Goal: Task Accomplishment & Management: Manage account settings

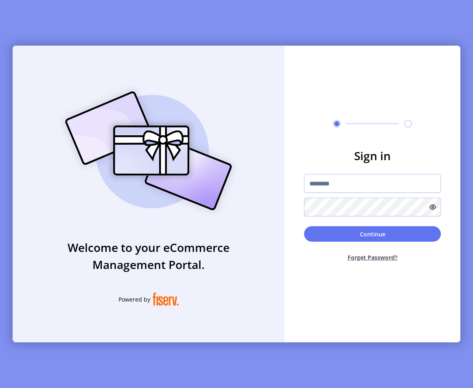
click at [329, 173] on form "Sign in Continue Forget Password?" at bounding box center [373, 207] width 176 height 121
click at [326, 183] on input "text" at bounding box center [372, 183] width 137 height 19
click at [319, 185] on input "text" at bounding box center [372, 183] width 137 height 19
type input "**********"
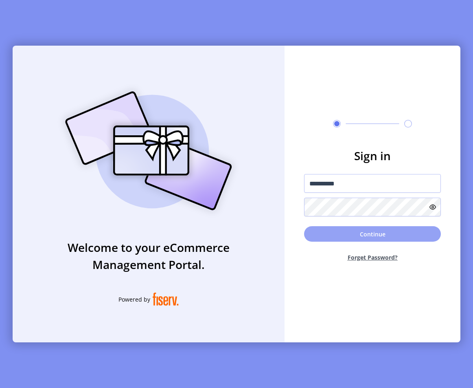
drag, startPoint x: 384, startPoint y: 244, endPoint x: 384, endPoint y: 239, distance: 4.9
click at [384, 244] on div "Continue Forget Password?" at bounding box center [372, 247] width 137 height 42
click at [384, 239] on button "Continue" at bounding box center [372, 233] width 137 height 15
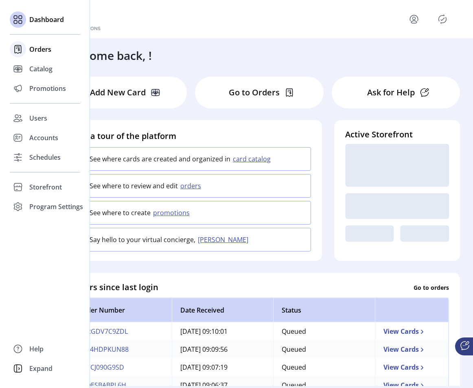
click at [39, 50] on span "Orders" at bounding box center [40, 49] width 22 height 10
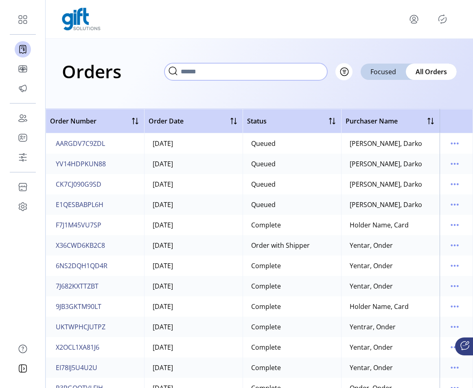
click at [314, 70] on input "text" at bounding box center [245, 71] width 163 height 17
paste input "**********"
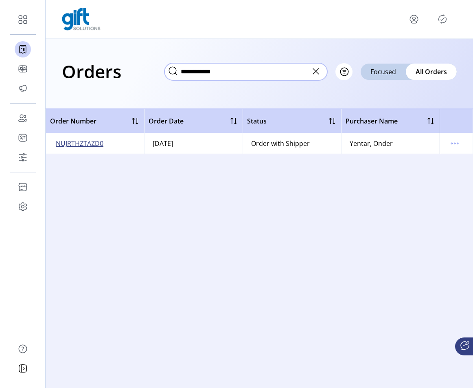
type input "**********"
click at [101, 145] on span "NUJRTHZTAZD0" at bounding box center [80, 143] width 48 height 10
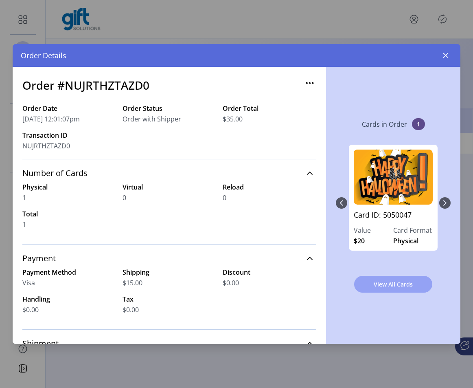
click at [393, 279] on button "View All Cards" at bounding box center [393, 284] width 78 height 17
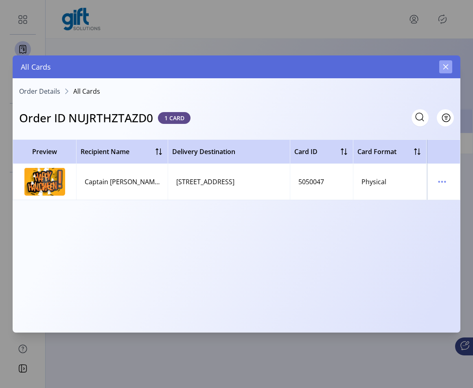
click at [445, 66] on icon "button" at bounding box center [445, 66] width 5 height 5
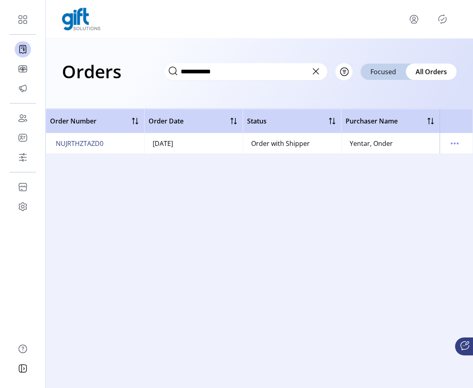
click at [319, 72] on icon at bounding box center [315, 71] width 13 height 13
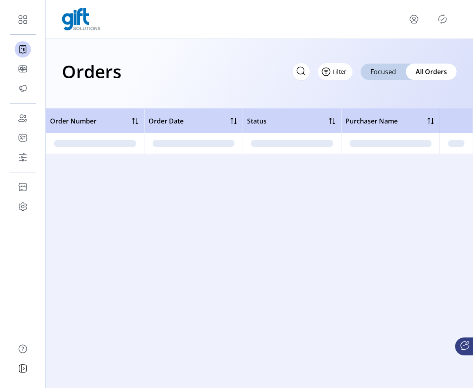
click at [351, 72] on button "Filter" at bounding box center [335, 71] width 35 height 17
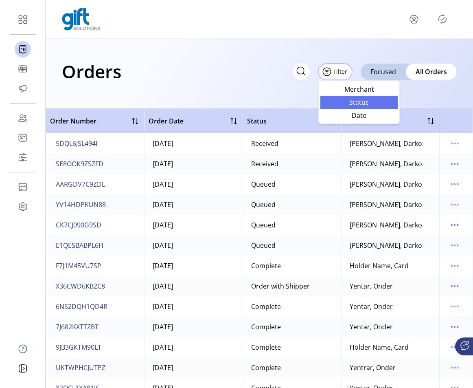
click at [347, 103] on span "Status" at bounding box center [359, 102] width 68 height 7
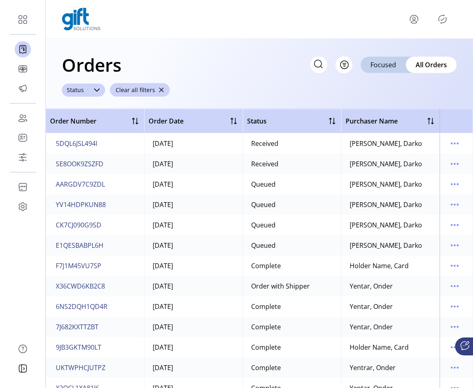
click at [84, 92] on div "Status" at bounding box center [75, 89] width 27 height 13
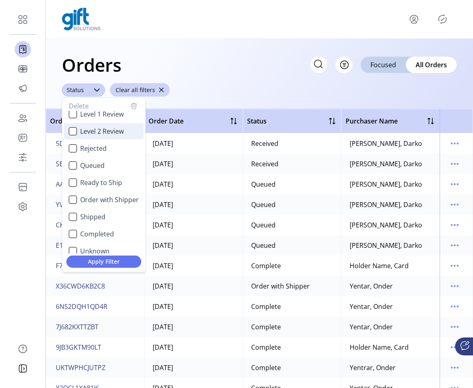
scroll to position [49, 0]
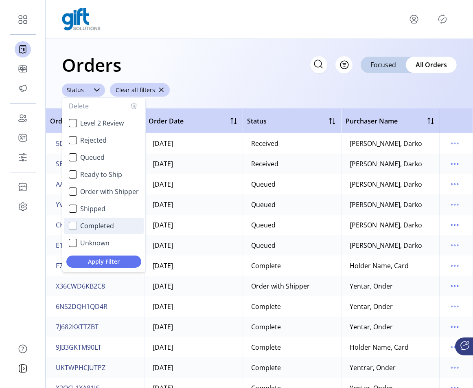
click at [72, 226] on div "Completed" at bounding box center [73, 225] width 8 height 8
click at [98, 262] on span "Apply Filter" at bounding box center [104, 261] width 62 height 9
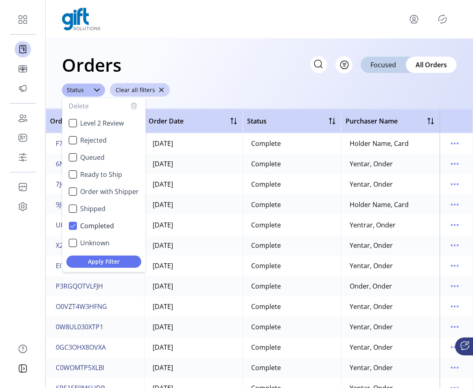
click at [339, 93] on div "Orders Filter Focused All Orders ****** Status Delete Received Security Review …" at bounding box center [259, 74] width 427 height 70
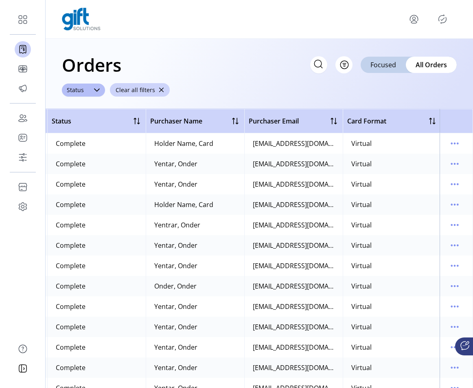
scroll to position [0, 199]
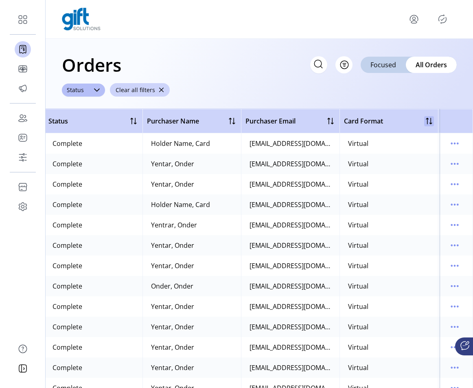
click at [425, 120] on div at bounding box center [429, 121] width 10 height 10
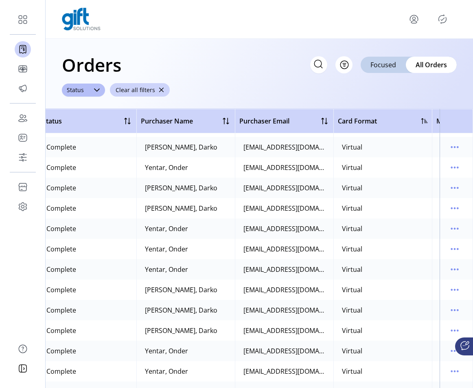
scroll to position [29775, 217]
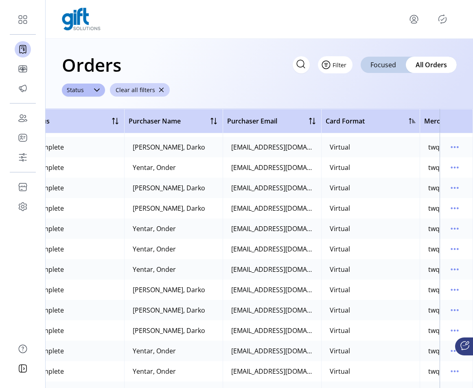
click at [341, 63] on button "Filter" at bounding box center [335, 64] width 35 height 17
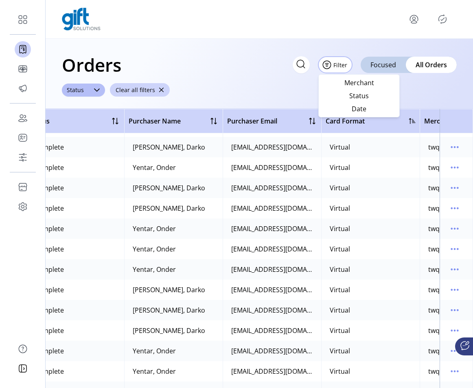
click at [289, 97] on div "Orders Filter Focused All Orders ****** Status Clear all filters" at bounding box center [259, 74] width 427 height 70
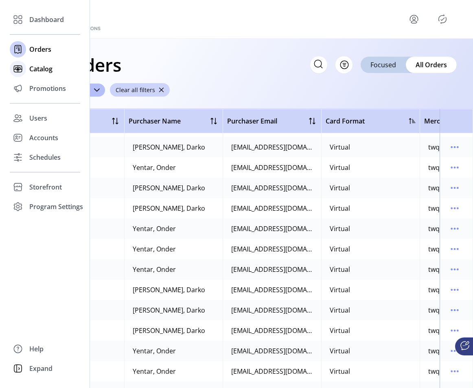
click at [22, 70] on icon at bounding box center [18, 69] width 8 height 7
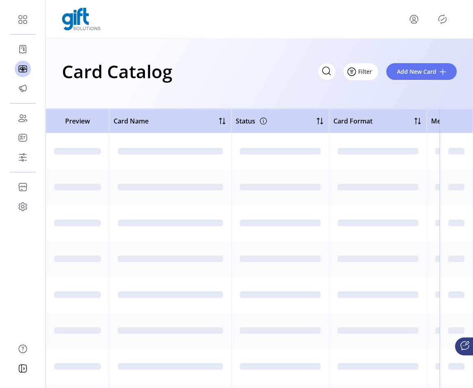
click at [361, 72] on span "Filter" at bounding box center [365, 71] width 14 height 9
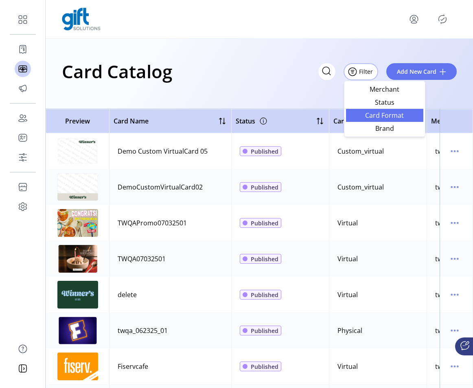
click at [375, 118] on span "Card Format" at bounding box center [385, 115] width 68 height 7
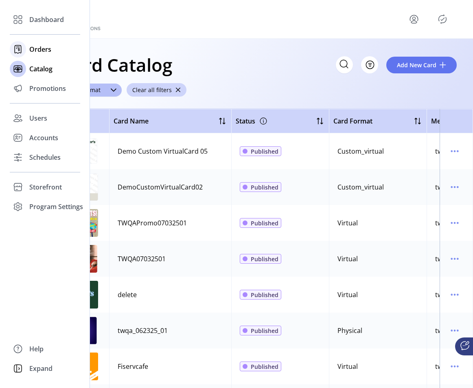
click at [28, 53] on div "Orders" at bounding box center [45, 49] width 70 height 20
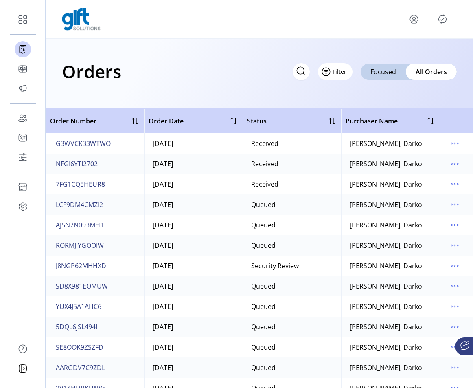
click at [348, 74] on button "Filter" at bounding box center [335, 71] width 35 height 17
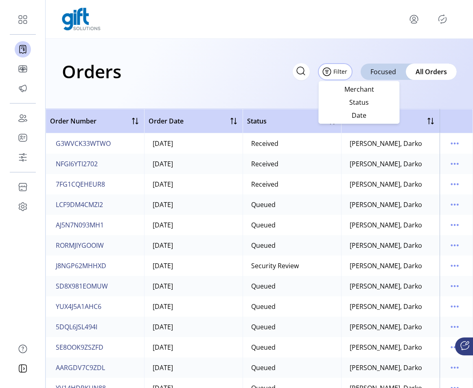
click at [353, 189] on td "[PERSON_NAME], Darko" at bounding box center [390, 184] width 99 height 20
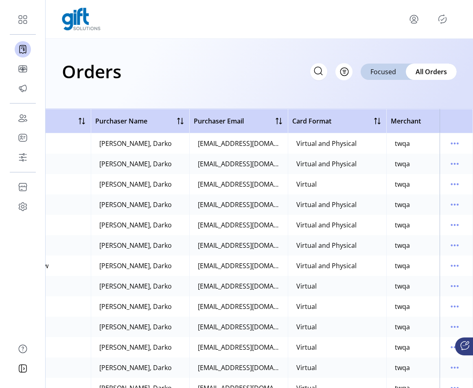
scroll to position [0, 300]
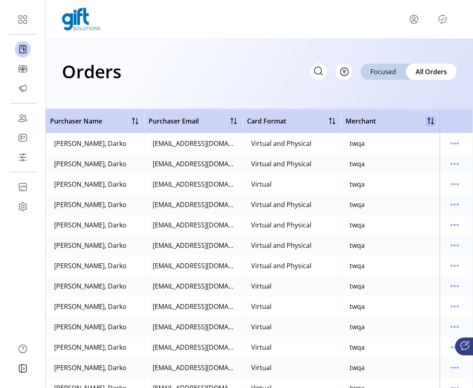
click at [426, 120] on div at bounding box center [431, 121] width 10 height 10
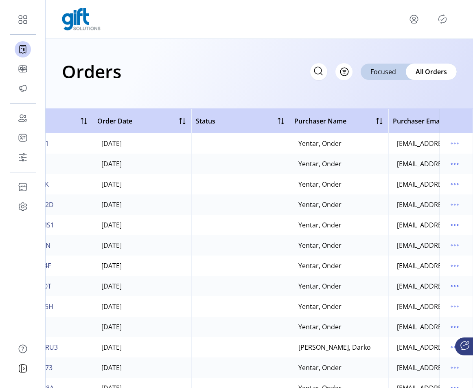
scroll to position [0, 0]
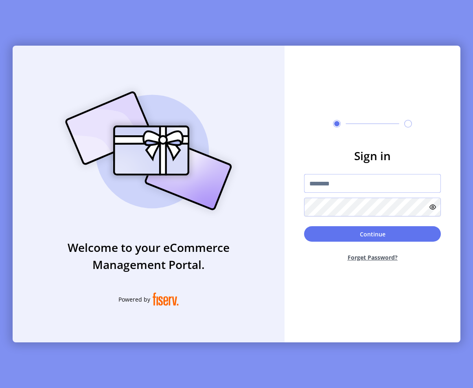
click at [323, 184] on input "text" at bounding box center [372, 183] width 137 height 19
click at [361, 99] on div "Sign in Continue Forget Password?" at bounding box center [373, 194] width 176 height 296
click at [333, 178] on input "text" at bounding box center [372, 183] width 137 height 19
type input "**********"
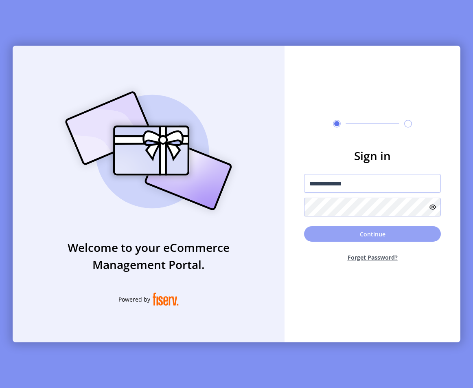
click at [380, 239] on button "Continue" at bounding box center [372, 233] width 137 height 15
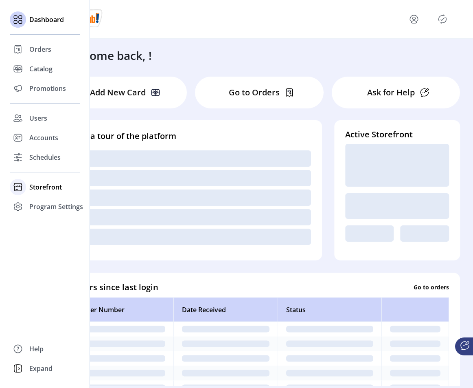
click at [33, 185] on span "Storefront" at bounding box center [45, 187] width 33 height 10
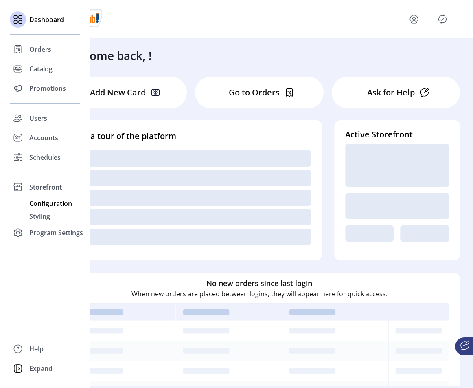
click at [34, 201] on span "Configuration" at bounding box center [50, 203] width 43 height 10
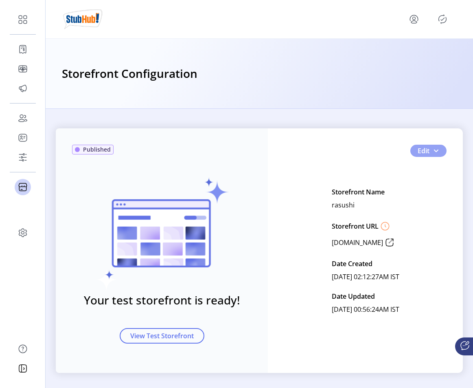
click at [436, 148] on span "button" at bounding box center [436, 150] width 7 height 7
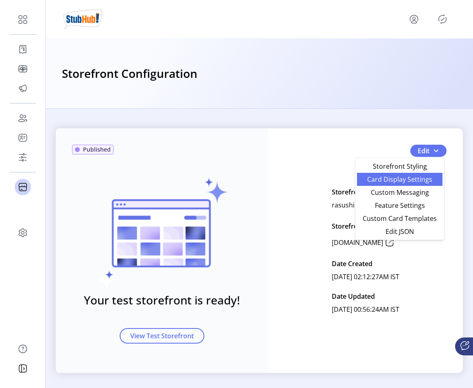
click at [420, 184] on link "Card Display Settings" at bounding box center [399, 179] width 85 height 13
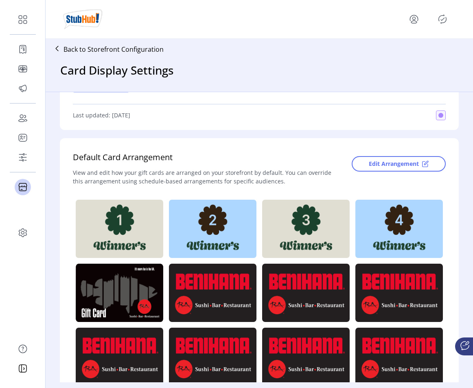
scroll to position [136, 0]
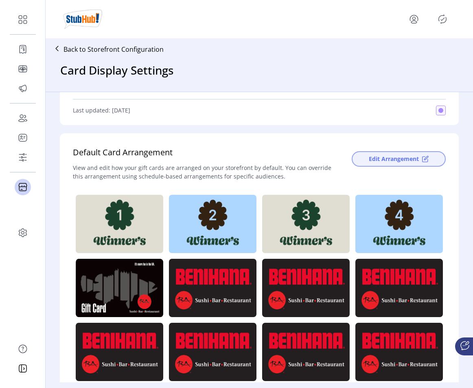
click at [373, 154] on button "Edit Arrangement" at bounding box center [399, 158] width 94 height 15
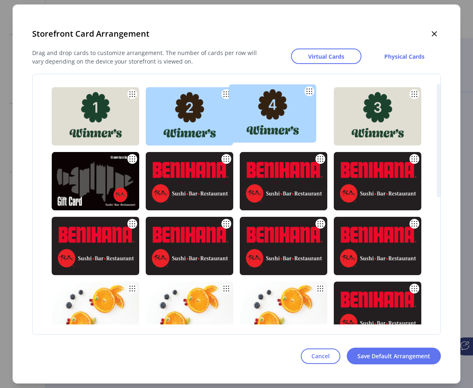
drag, startPoint x: 382, startPoint y: 107, endPoint x: 278, endPoint y: 104, distance: 104.3
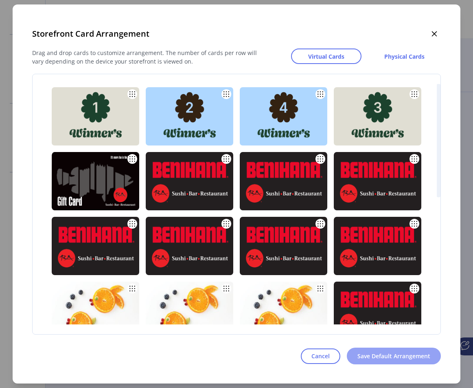
click at [377, 351] on span "Save Default Arrangement" at bounding box center [393, 355] width 73 height 9
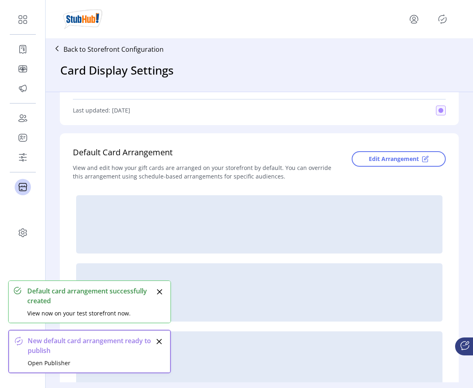
click at [440, 14] on icon "Publisher Panel" at bounding box center [442, 19] width 13 height 13
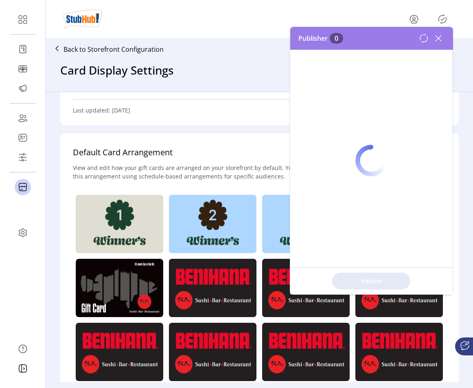
click at [438, 39] on div at bounding box center [371, 160] width 162 height 267
click at [437, 43] on div at bounding box center [371, 160] width 162 height 267
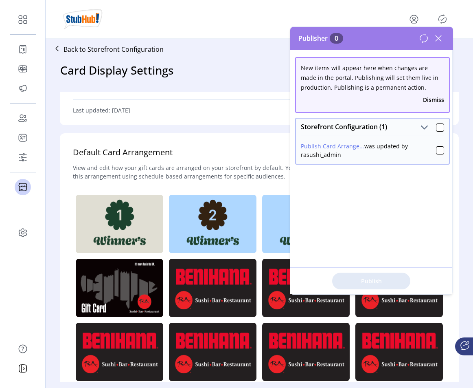
click at [436, 155] on p-checkbox at bounding box center [440, 150] width 8 height 17
click at [437, 150] on div at bounding box center [440, 150] width 8 height 8
click at [386, 282] on span "Publish 1 Items" at bounding box center [371, 280] width 57 height 9
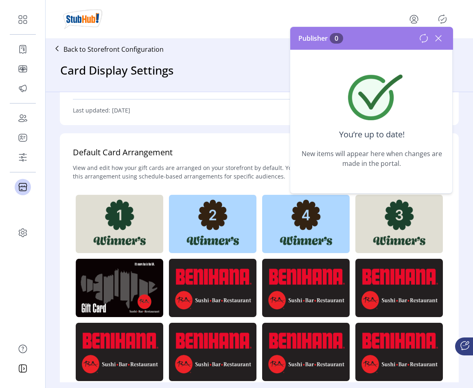
click at [438, 40] on icon at bounding box center [438, 38] width 13 height 13
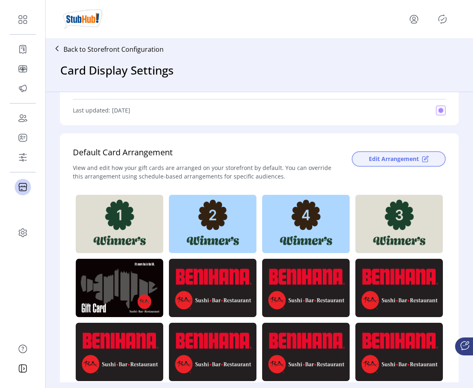
click at [403, 165] on button "Edit Arrangement" at bounding box center [399, 158] width 94 height 15
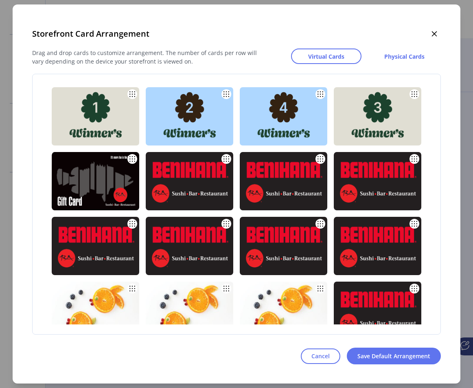
click at [434, 40] on div "Storefront Card Arrangement" at bounding box center [236, 33] width 409 height 23
click at [434, 40] on button "button" at bounding box center [434, 33] width 13 height 13
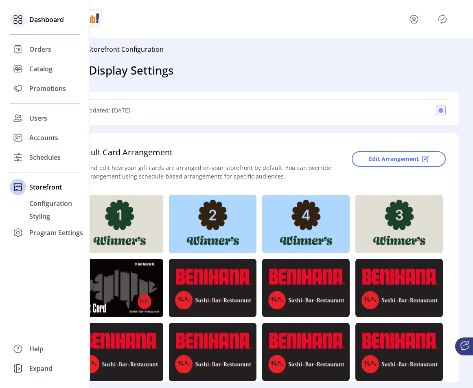
click at [33, 22] on span "Dashboard" at bounding box center [46, 20] width 35 height 10
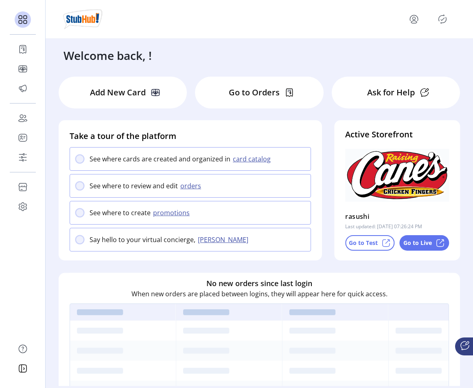
click at [358, 251] on div "Active Storefront rasushi Last updated: [DATE] 07:26:24 PM Go to Test Go to Live" at bounding box center [397, 190] width 126 height 140
click at [354, 242] on p "Go to Test" at bounding box center [363, 242] width 29 height 9
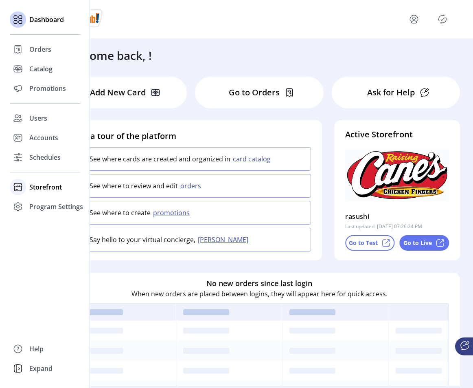
click at [29, 184] on span "Storefront" at bounding box center [45, 187] width 33 height 10
click at [48, 203] on span "Configuration" at bounding box center [50, 203] width 43 height 10
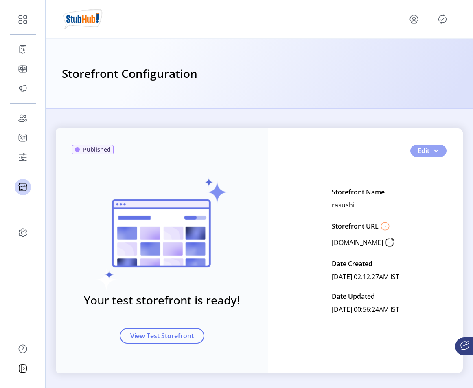
click at [442, 149] on button "Edit" at bounding box center [428, 151] width 36 height 12
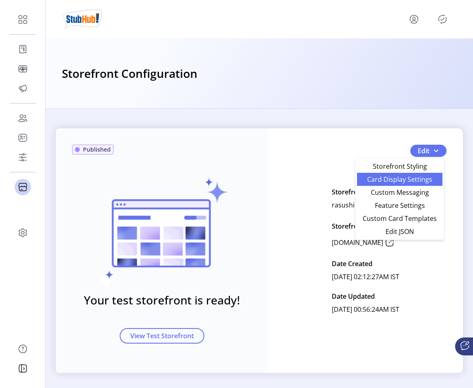
click at [412, 182] on span "Card Display Settings" at bounding box center [400, 179] width 76 height 7
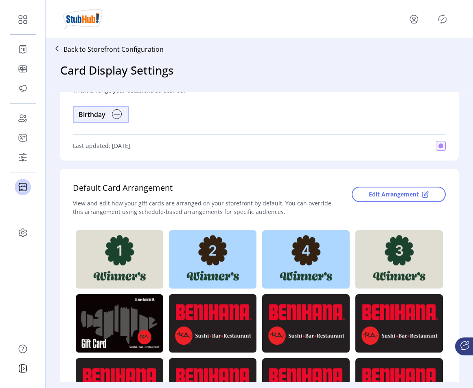
scroll to position [102, 0]
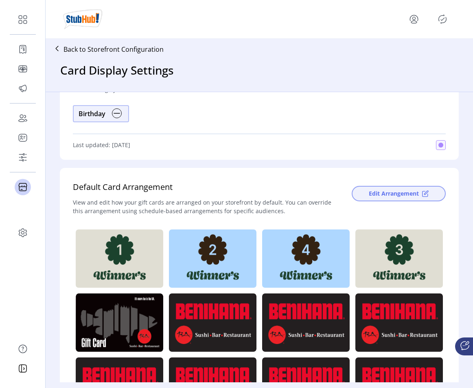
click at [399, 193] on span "Edit Arrangement" at bounding box center [394, 193] width 50 height 9
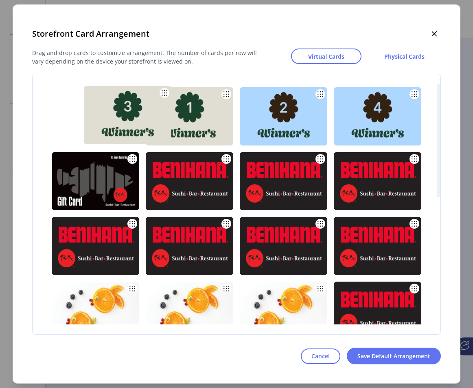
drag, startPoint x: 376, startPoint y: 127, endPoint x: 126, endPoint y: 125, distance: 250.0
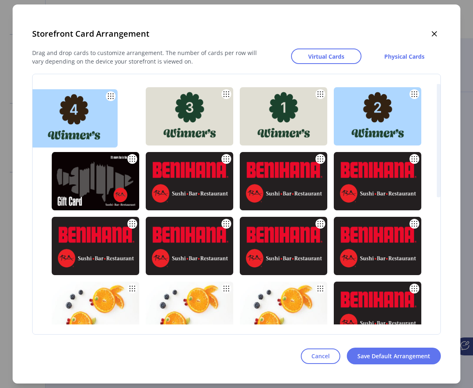
drag, startPoint x: 365, startPoint y: 107, endPoint x: 85, endPoint y: 113, distance: 280.1
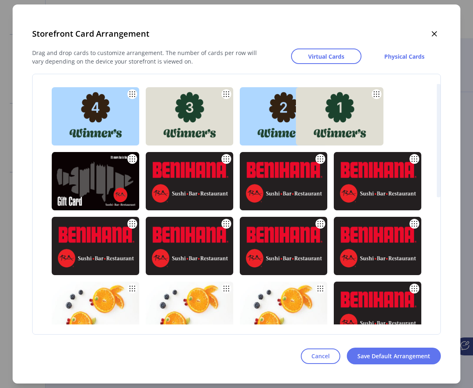
drag, startPoint x: 280, startPoint y: 125, endPoint x: 355, endPoint y: 127, distance: 74.9
click at [355, 127] on img at bounding box center [340, 116] width 88 height 58
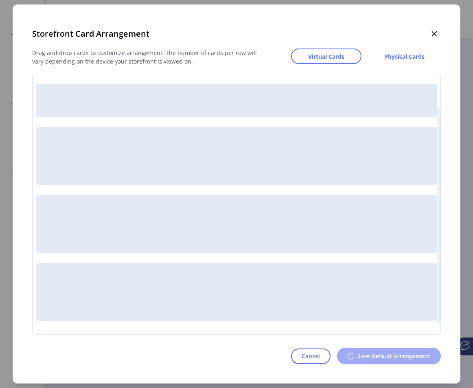
scroll to position [0, 0]
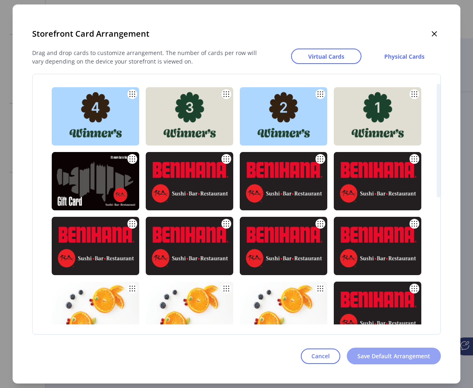
click at [396, 351] on button "Save Default Arrangement" at bounding box center [394, 355] width 94 height 17
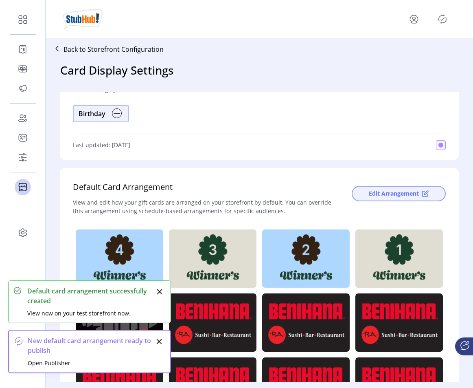
click at [391, 195] on span "Edit Arrangement" at bounding box center [394, 193] width 50 height 9
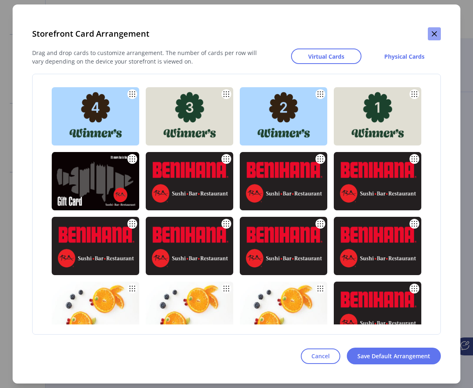
click at [436, 39] on button "button" at bounding box center [434, 33] width 13 height 13
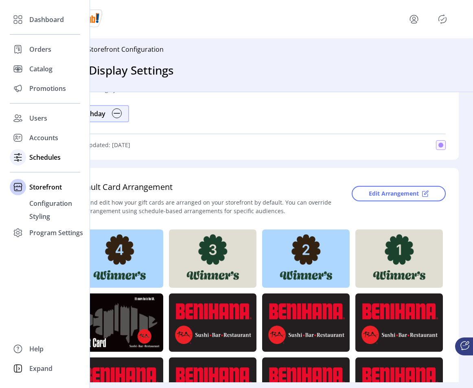
click at [23, 158] on icon at bounding box center [17, 157] width 13 height 13
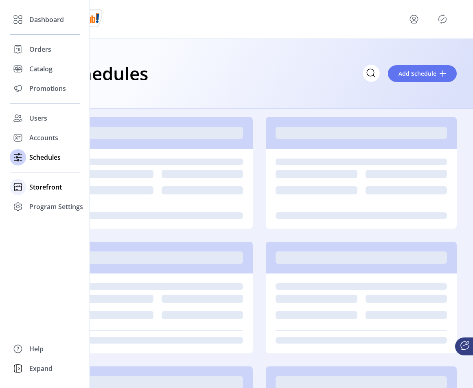
click at [49, 186] on span "Storefront" at bounding box center [45, 187] width 33 height 10
click at [49, 199] on span "Configuration" at bounding box center [50, 203] width 43 height 10
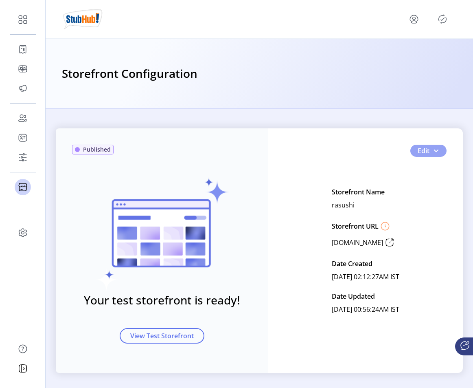
click at [439, 149] on button "Edit" at bounding box center [428, 151] width 36 height 12
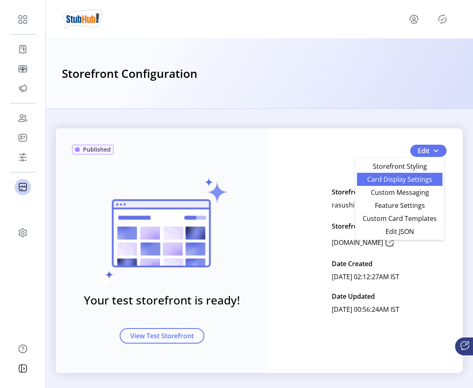
click at [397, 181] on span "Card Display Settings" at bounding box center [400, 179] width 76 height 7
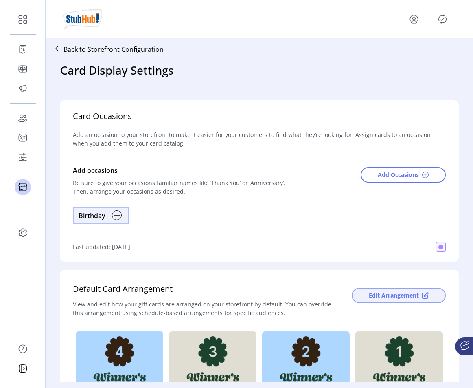
click at [387, 254] on div "Card Occasions Add an occasion to your storefront to make it easier for your cu…" at bounding box center [259, 180] width 399 height 161
click at [376, 294] on span "Edit Arrangement" at bounding box center [394, 295] width 50 height 9
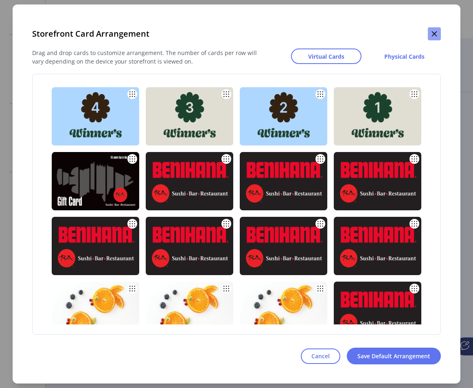
click at [434, 35] on icon "button" at bounding box center [434, 34] width 7 height 7
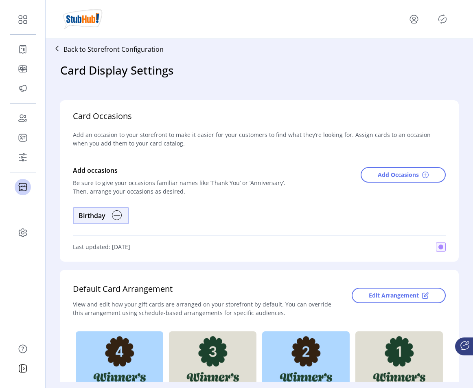
click at [418, 23] on icon "menu" at bounding box center [413, 19] width 13 height 13
click at [434, 26] on div "Profile Sign Out" at bounding box center [259, 19] width 395 height 23
click at [440, 23] on icon "Publisher Panel" at bounding box center [442, 19] width 13 height 13
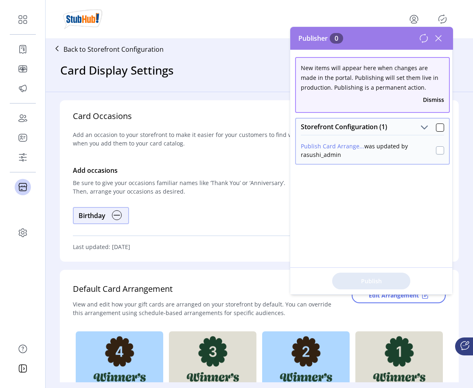
click at [436, 150] on div at bounding box center [440, 150] width 8 height 8
click at [369, 278] on span "Publish 1 Items" at bounding box center [371, 280] width 57 height 9
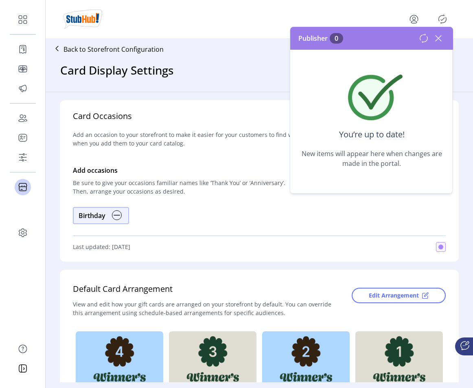
click at [437, 37] on icon at bounding box center [439, 38] width 6 height 6
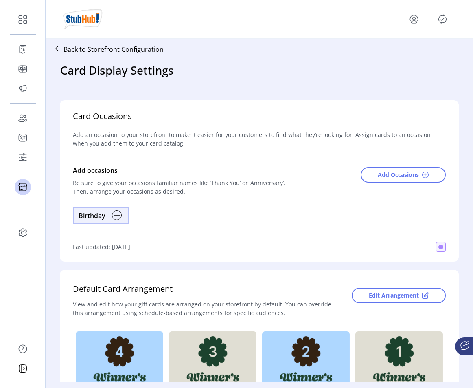
click at [415, 26] on div at bounding box center [259, 19] width 395 height 23
click at [413, 20] on icon "menu" at bounding box center [414, 18] width 3 height 3
click at [398, 54] on span "Sign Out" at bounding box center [384, 51] width 61 height 7
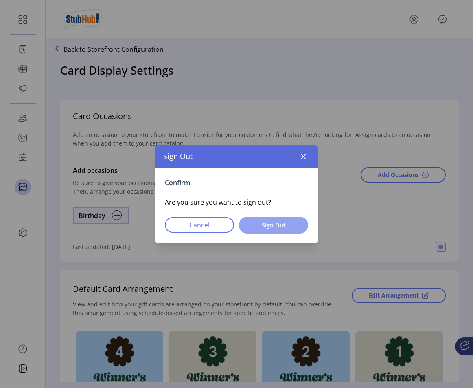
click at [287, 225] on span "Sign Out" at bounding box center [274, 225] width 48 height 9
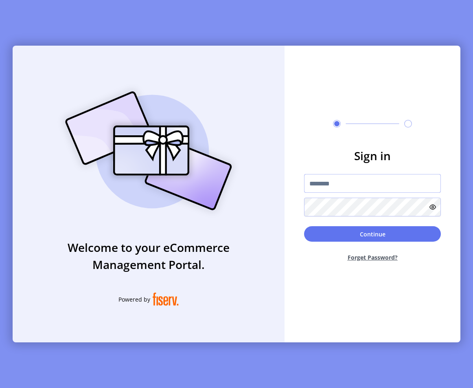
click at [323, 184] on input "text" at bounding box center [372, 183] width 137 height 19
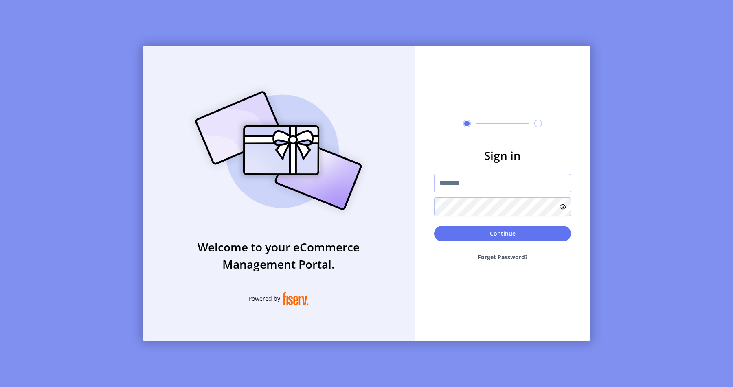
click at [452, 189] on input "text" at bounding box center [502, 183] width 137 height 19
type input "**********"
click at [463, 229] on button "Continue" at bounding box center [502, 233] width 137 height 15
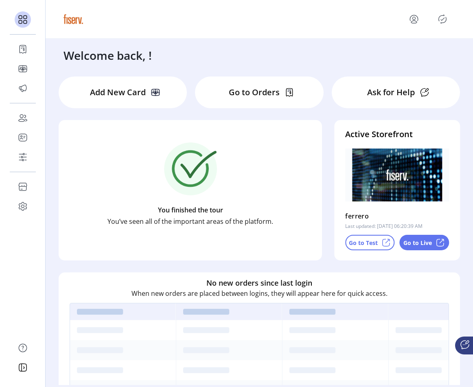
click at [188, 166] on img at bounding box center [190, 168] width 53 height 53
click at [415, 18] on icon "menu" at bounding box center [413, 19] width 13 height 13
click at [395, 55] on link "Sign Out" at bounding box center [384, 51] width 71 height 13
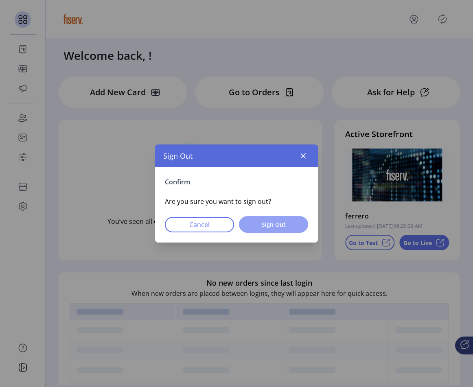
click at [264, 225] on span "Sign Out" at bounding box center [274, 224] width 48 height 9
